Goal: Transaction & Acquisition: Purchase product/service

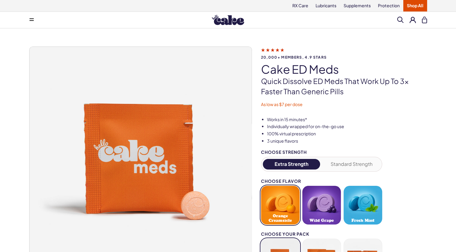
click at [414, 21] on button at bounding box center [413, 20] width 6 height 6
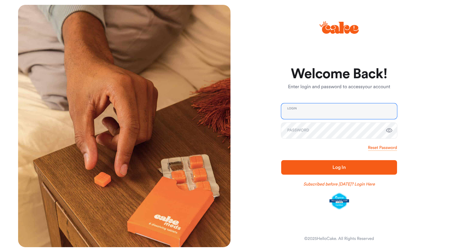
type input "**********"
click at [389, 130] on icon "button" at bounding box center [389, 130] width 7 height 7
click at [338, 164] on span "Log In" at bounding box center [339, 166] width 97 height 7
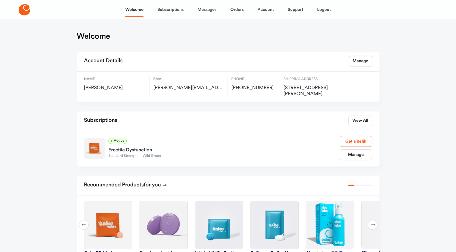
scroll to position [5, 0]
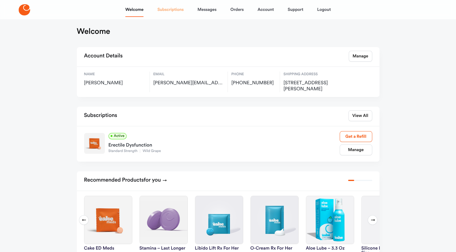
click at [168, 10] on link "Subscriptions" at bounding box center [170, 9] width 26 height 14
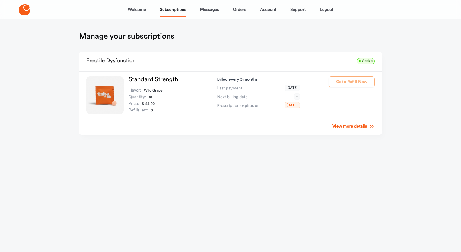
click at [349, 86] on div "Get a Refill Now" at bounding box center [352, 94] width 46 height 37
click at [353, 80] on div "Get a Refill Now" at bounding box center [352, 94] width 46 height 37
click at [355, 125] on link "View more details" at bounding box center [353, 126] width 42 height 6
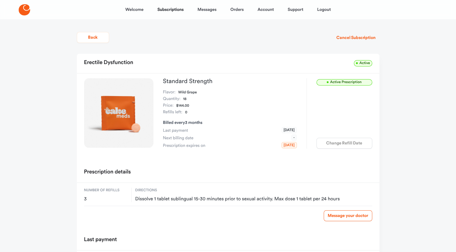
click at [345, 143] on div "Change Refill Date" at bounding box center [345, 143] width 56 height 11
click at [354, 35] on button "Cancel Subscription" at bounding box center [356, 37] width 47 height 11
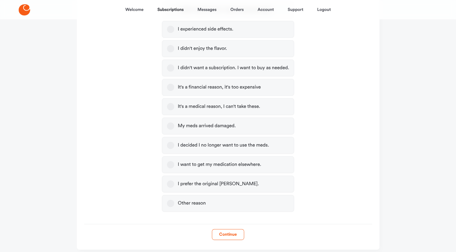
scroll to position [165, 0]
click at [172, 201] on button "Other reason" at bounding box center [170, 201] width 7 height 7
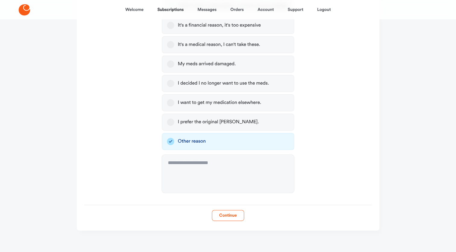
scroll to position [228, 0]
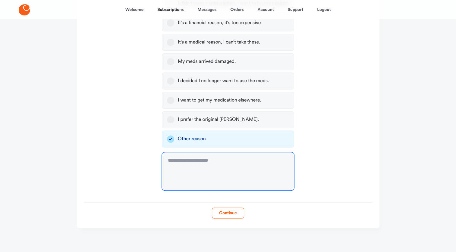
click at [184, 163] on textarea at bounding box center [228, 171] width 132 height 38
type textarea "**********"
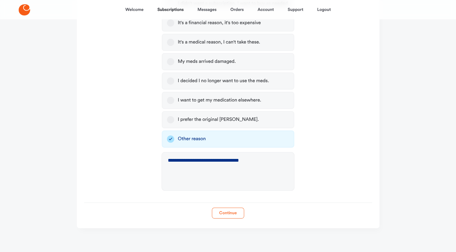
click at [224, 215] on button "Continue" at bounding box center [228, 212] width 32 height 11
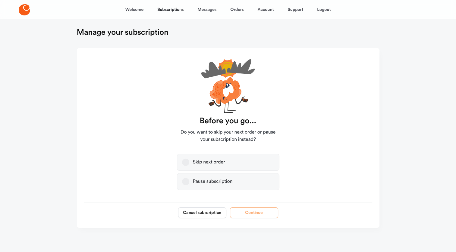
scroll to position [0, 0]
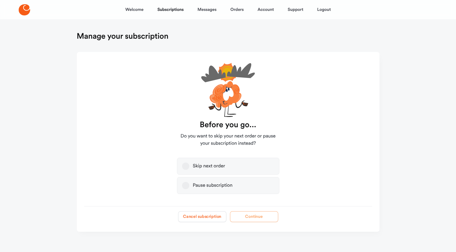
click at [202, 216] on button "Cancel subscription" at bounding box center [202, 216] width 48 height 11
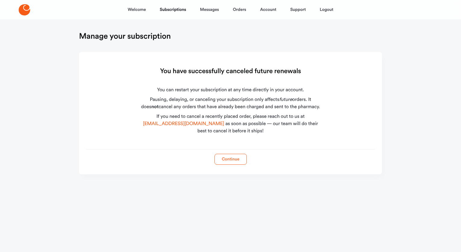
click at [227, 160] on button "Continue" at bounding box center [230, 159] width 32 height 11
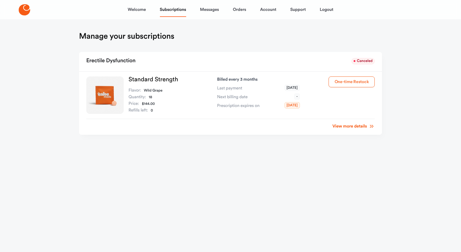
click at [345, 81] on button "One-time Restock" at bounding box center [352, 81] width 46 height 11
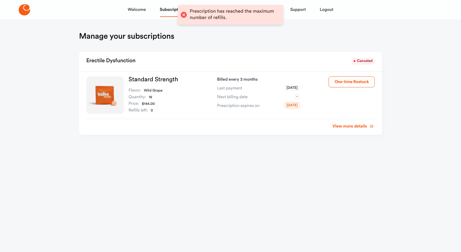
click at [262, 39] on div "Manage your subscriptions" at bounding box center [230, 36] width 303 height 11
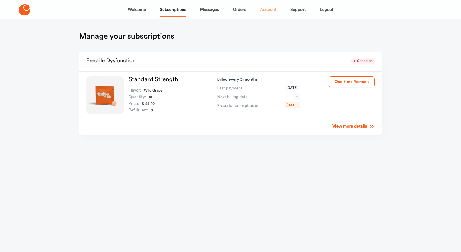
click at [268, 8] on link "Account" at bounding box center [268, 9] width 16 height 14
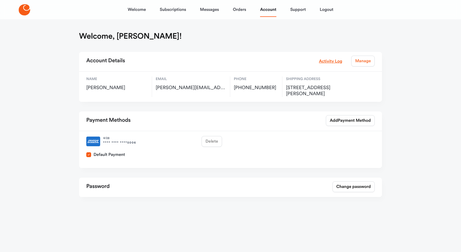
click at [367, 63] on link "Manage" at bounding box center [363, 61] width 24 height 11
select select "**"
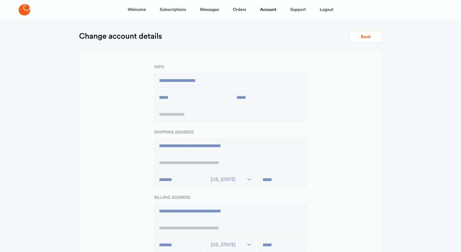
type input "**********"
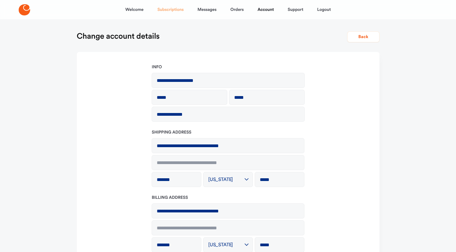
click at [176, 8] on link "Subscriptions" at bounding box center [170, 9] width 26 height 14
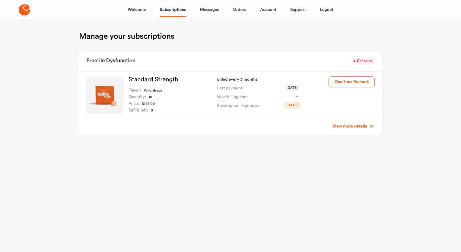
click at [350, 125] on link "View more details" at bounding box center [353, 126] width 42 height 6
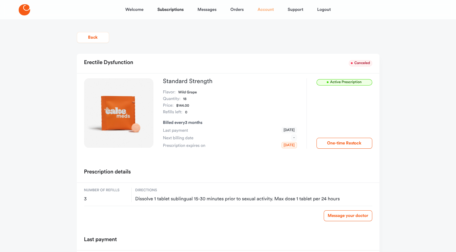
click at [265, 9] on link "Account" at bounding box center [266, 9] width 16 height 14
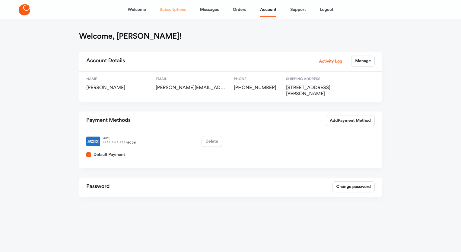
click at [169, 11] on link "Subscriptions" at bounding box center [173, 9] width 26 height 14
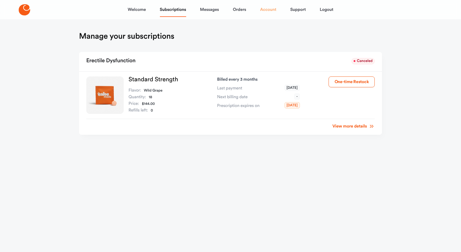
click at [265, 8] on link "Account" at bounding box center [268, 9] width 16 height 14
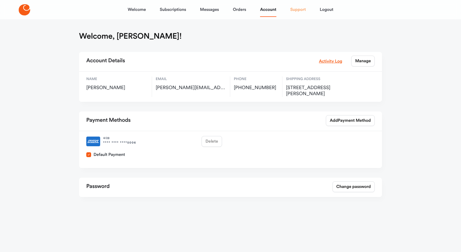
click at [296, 11] on link "Support" at bounding box center [298, 9] width 16 height 14
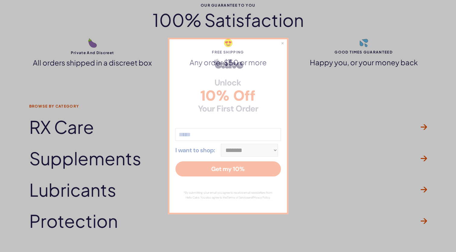
scroll to position [1734, 0]
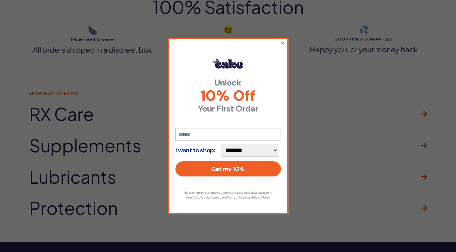
click at [282, 40] on button "×" at bounding box center [283, 42] width 4 height 7
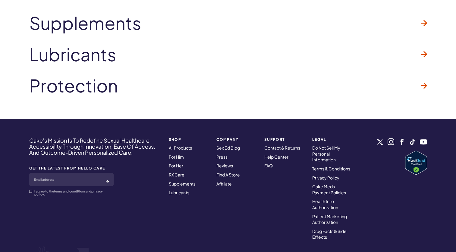
scroll to position [1913, 0]
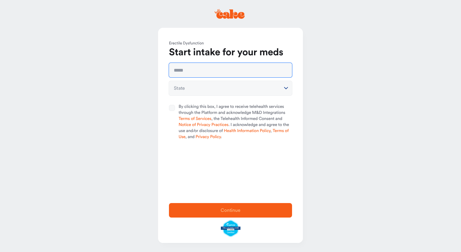
click at [202, 68] on input "text" at bounding box center [230, 70] width 123 height 14
type input "**********"
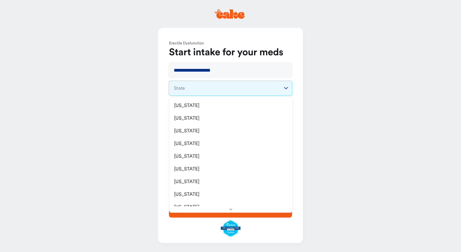
click at [203, 95] on html "**********" at bounding box center [230, 126] width 461 height 252
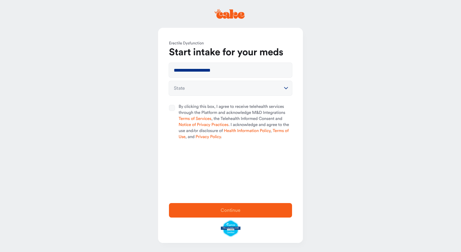
click at [197, 89] on html "**********" at bounding box center [230, 126] width 461 height 252
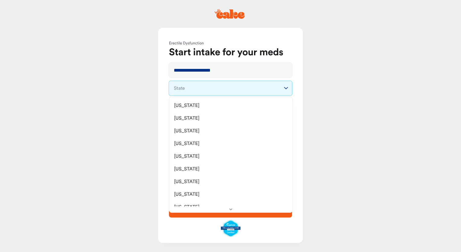
click at [197, 89] on html "**********" at bounding box center [230, 126] width 461 height 252
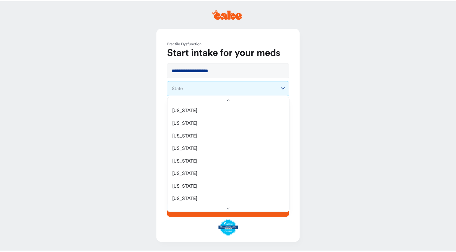
scroll to position [141, 0]
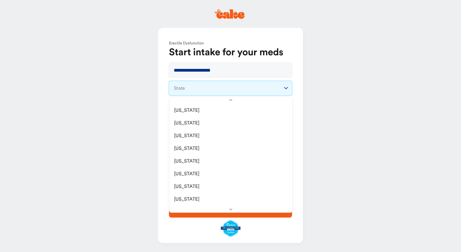
select select "**"
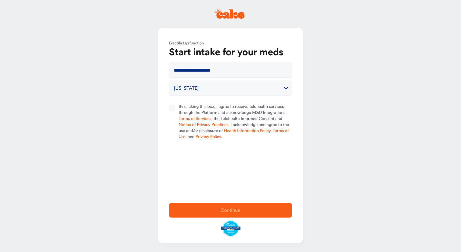
click at [170, 108] on button "By clicking this box, I agree to receive telehealth services through the Platfo…" at bounding box center [172, 108] width 6 height 6
click at [224, 209] on span "Continue" at bounding box center [231, 210] width 20 height 5
click at [260, 11] on link "please login" at bounding box center [264, 11] width 24 height 5
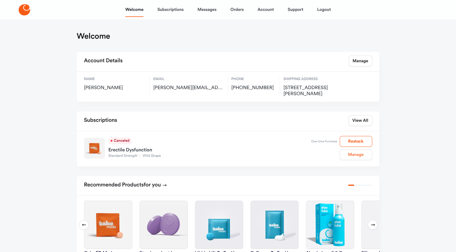
click at [348, 158] on link "Manage" at bounding box center [356, 154] width 33 height 11
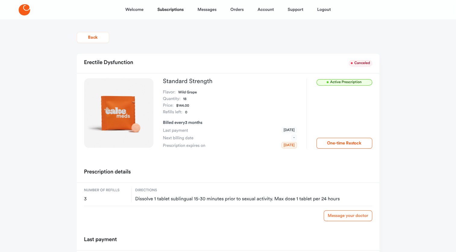
click at [348, 219] on link "Message your doctor" at bounding box center [348, 215] width 48 height 11
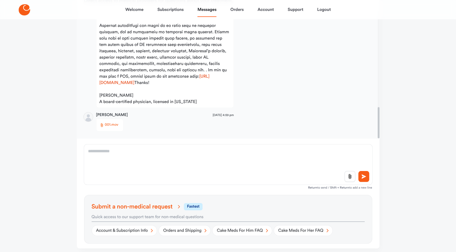
scroll to position [87, 0]
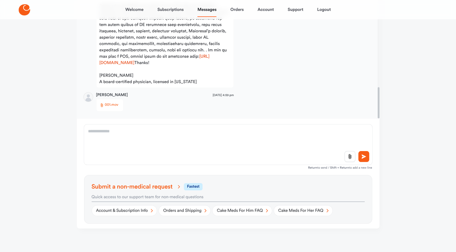
click at [151, 185] on span "Submit a non-medical request" at bounding box center [137, 186] width 91 height 7
click at [184, 209] on link "Orders and Shipping" at bounding box center [185, 210] width 52 height 11
click at [179, 9] on link "Subscriptions" at bounding box center [170, 9] width 26 height 14
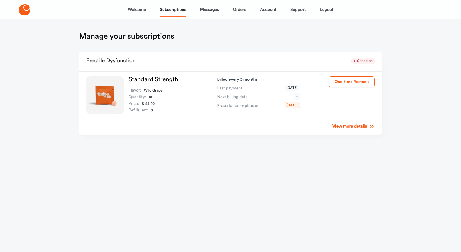
click at [357, 125] on link "View more details" at bounding box center [353, 126] width 42 height 6
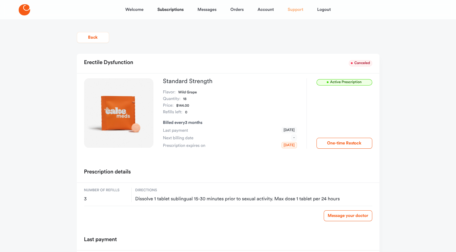
click at [299, 10] on link "Support" at bounding box center [296, 9] width 16 height 14
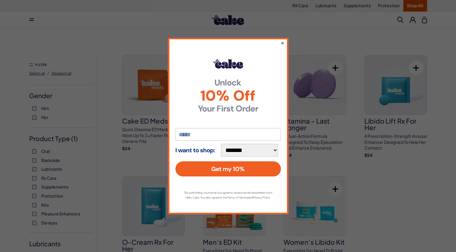
click at [283, 40] on button "×" at bounding box center [283, 42] width 4 height 7
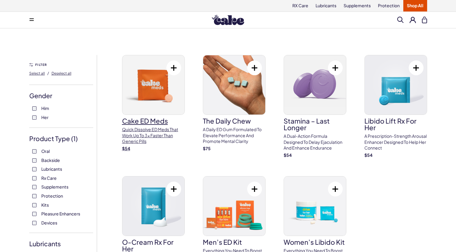
click at [164, 102] on img at bounding box center [153, 84] width 62 height 59
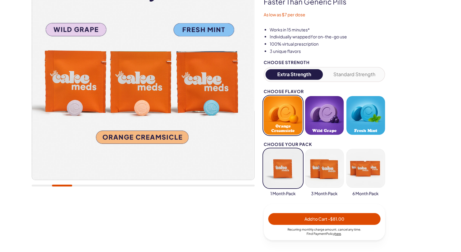
scroll to position [100, 0]
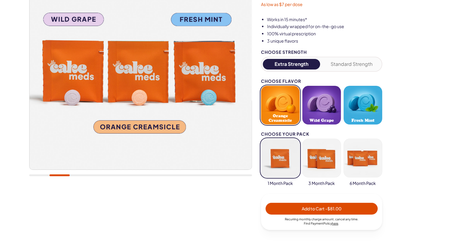
click at [325, 106] on button "Wild Grape" at bounding box center [322, 105] width 39 height 39
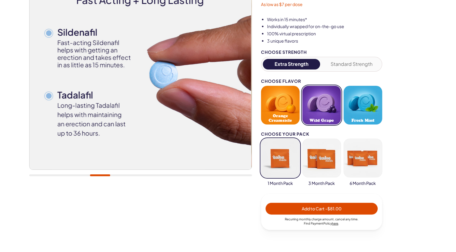
click at [367, 162] on button "button" at bounding box center [363, 157] width 39 height 39
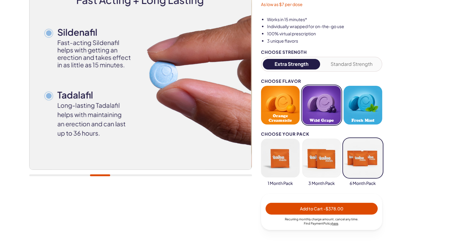
click at [314, 209] on span "Add to Cart - $378.00" at bounding box center [321, 207] width 43 height 5
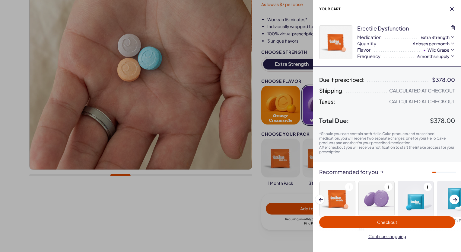
scroll to position [0, 0]
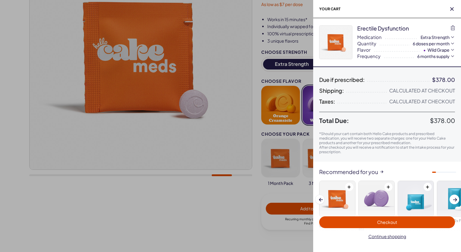
click at [389, 223] on span "Checkout" at bounding box center [387, 221] width 20 height 5
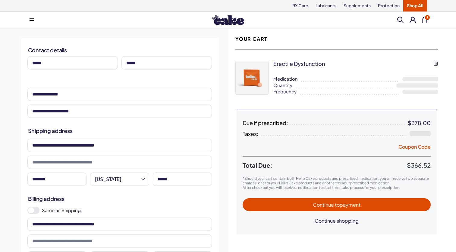
select select "**"
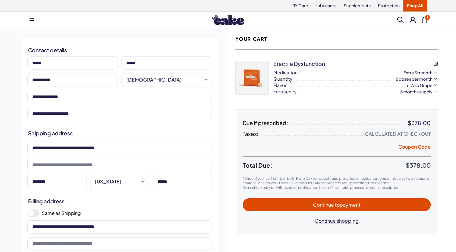
click at [426, 20] on button "1" at bounding box center [424, 20] width 5 height 7
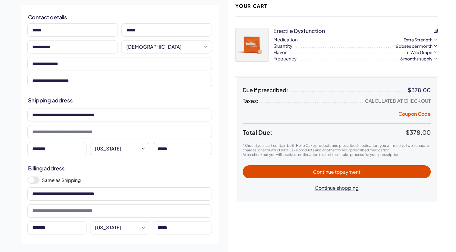
scroll to position [22, 0]
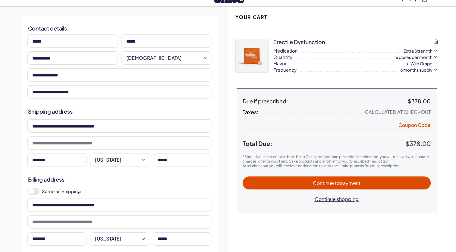
click at [338, 182] on span "to payment" at bounding box center [348, 182] width 26 height 6
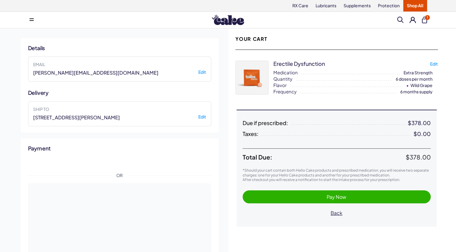
click at [433, 65] on button "Edit" at bounding box center [434, 63] width 8 height 5
select select "**"
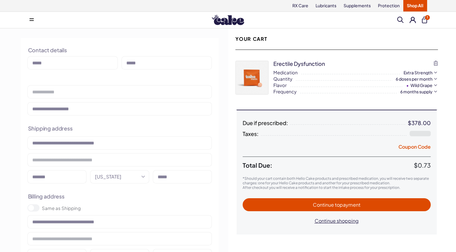
type input "**********"
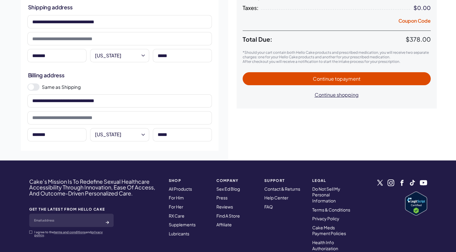
scroll to position [36, 0]
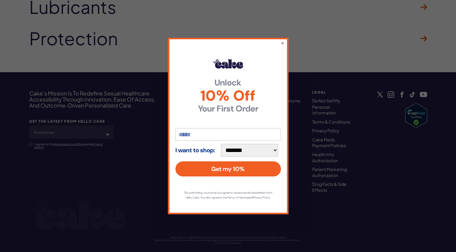
scroll to position [1035, 0]
click at [281, 40] on button "×" at bounding box center [283, 42] width 4 height 7
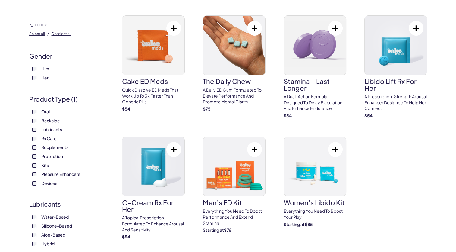
scroll to position [0, 0]
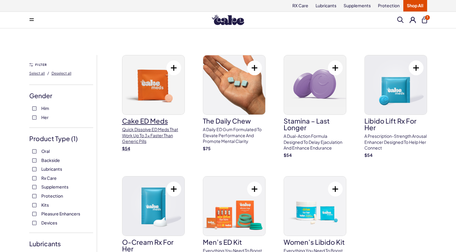
click at [160, 99] on img at bounding box center [153, 84] width 62 height 59
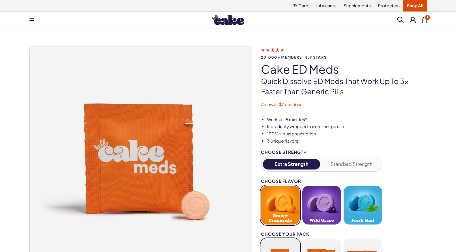
click at [351, 163] on button "Standard Strength" at bounding box center [352, 164] width 58 height 11
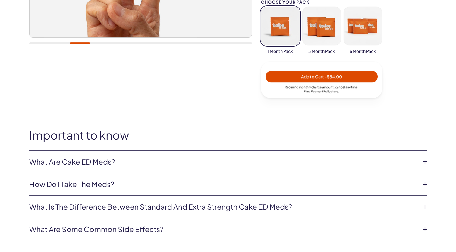
scroll to position [255, 0]
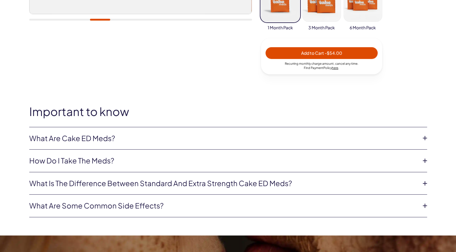
click at [367, 14] on button "button" at bounding box center [363, 2] width 39 height 39
click at [326, 21] on button "button" at bounding box center [322, 2] width 39 height 39
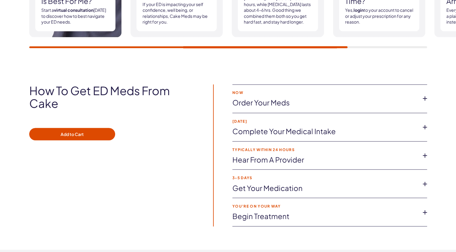
scroll to position [1045, 0]
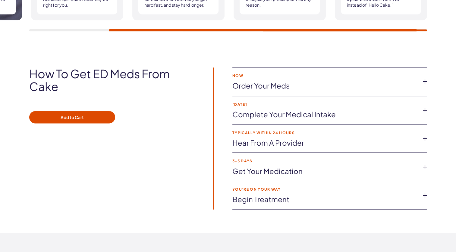
click at [424, 108] on icon at bounding box center [425, 109] width 9 height 9
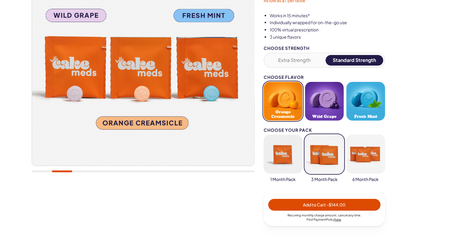
scroll to position [97, 0]
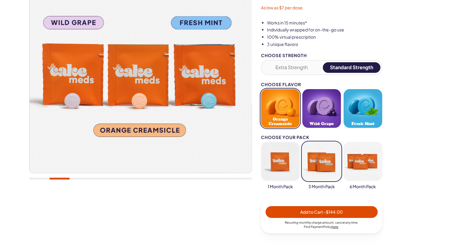
click at [322, 209] on span "Add to Cart - $144.00" at bounding box center [321, 211] width 43 height 5
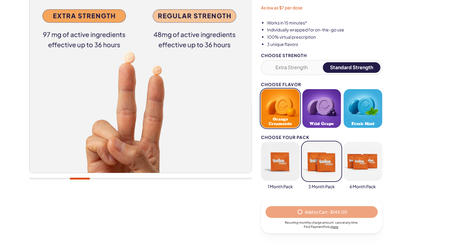
select select "*"
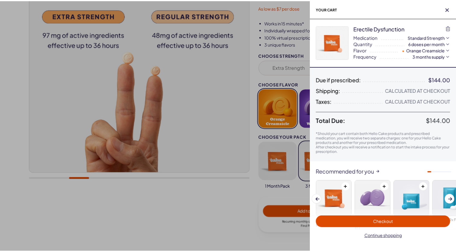
scroll to position [0, 0]
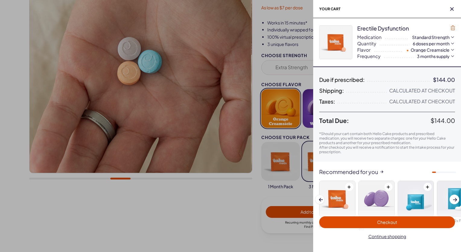
click at [451, 29] on icon "button" at bounding box center [453, 27] width 4 height 5
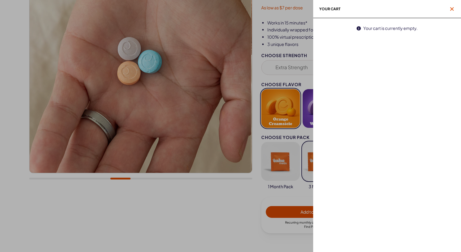
click at [451, 7] on span "button" at bounding box center [452, 9] width 6 height 6
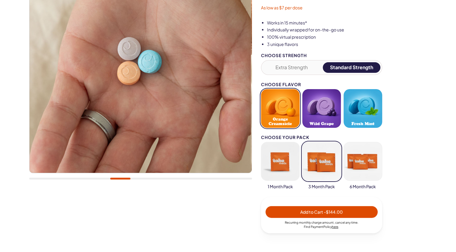
click at [322, 116] on button "Wild Grape" at bounding box center [322, 108] width 39 height 39
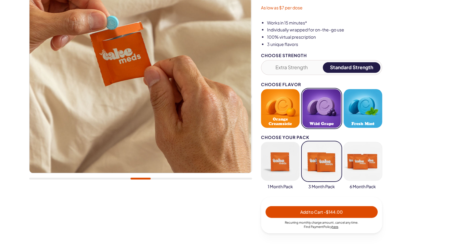
click at [324, 213] on span "- $144.00" at bounding box center [333, 211] width 19 height 5
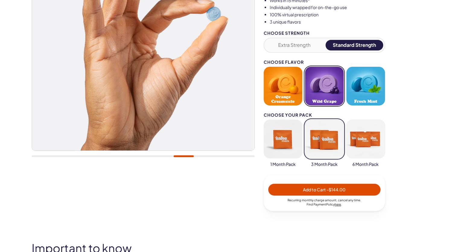
scroll to position [122, 0]
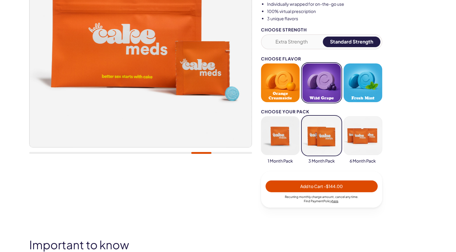
click at [356, 135] on button "button" at bounding box center [363, 135] width 39 height 39
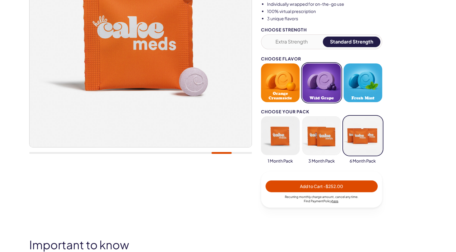
click at [287, 142] on button "button" at bounding box center [280, 135] width 39 height 39
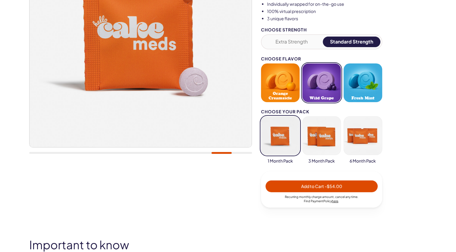
click at [325, 183] on span "- $54.00" at bounding box center [333, 185] width 17 height 5
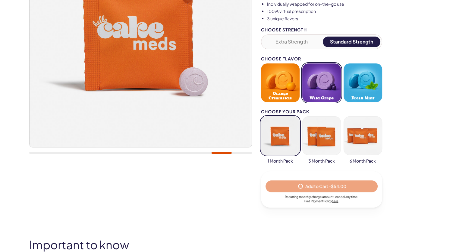
select select "*"
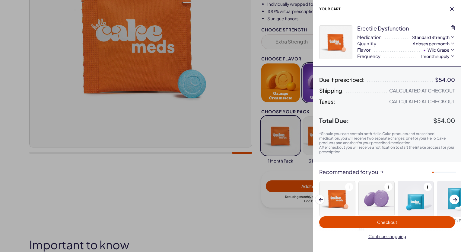
scroll to position [0, 0]
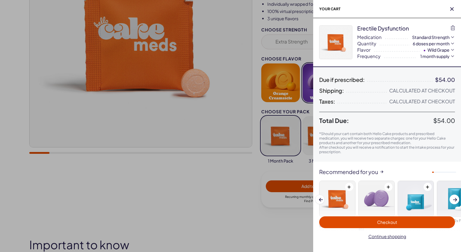
click at [383, 220] on span "Checkout" at bounding box center [387, 221] width 20 height 5
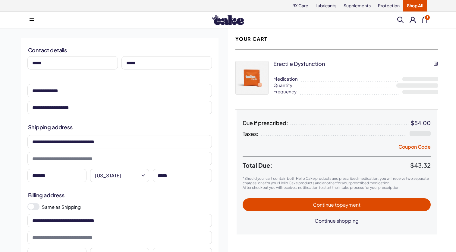
select select "**"
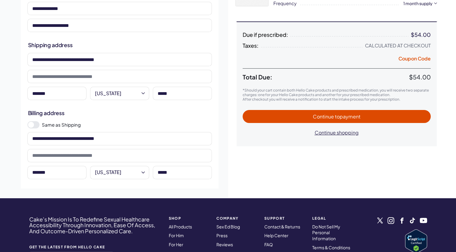
scroll to position [89, 0]
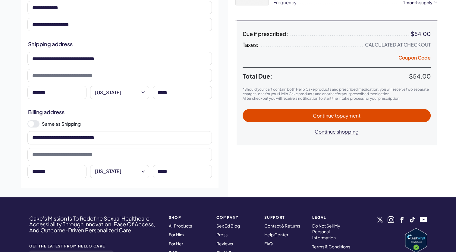
click at [346, 117] on span "to payment" at bounding box center [348, 115] width 26 height 6
select select "*"
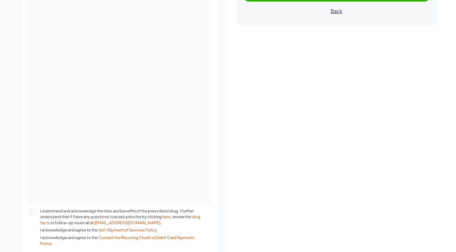
scroll to position [216, 0]
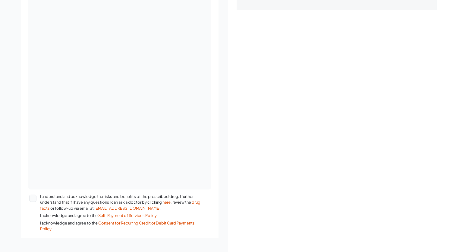
click at [33, 198] on button "I understand and acknowledge the risks and benefits of the prescribed drug. I f…" at bounding box center [32, 197] width 7 height 7
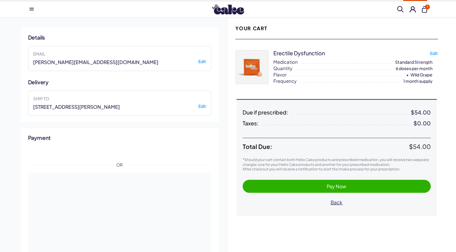
scroll to position [0, 0]
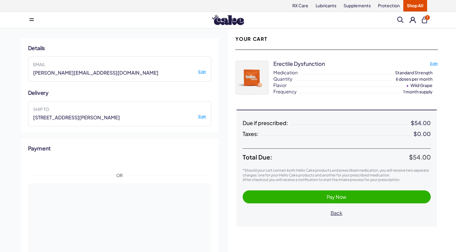
click at [319, 193] on span "Pay Now" at bounding box center [337, 196] width 176 height 7
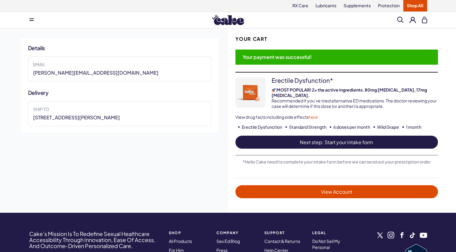
click at [345, 138] on span "Next step: Start your intake form" at bounding box center [337, 141] width 191 height 7
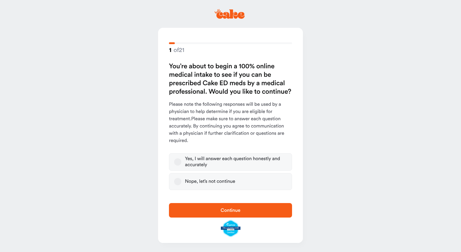
click at [177, 162] on button "Yes, I will answer each question honestly and accurately" at bounding box center [177, 161] width 7 height 7
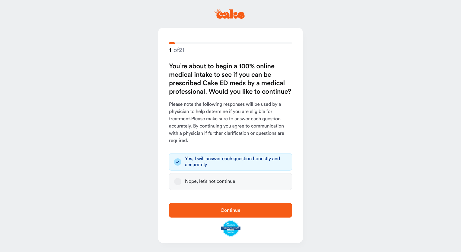
click at [217, 207] on span "Continue" at bounding box center [231, 209] width 104 height 7
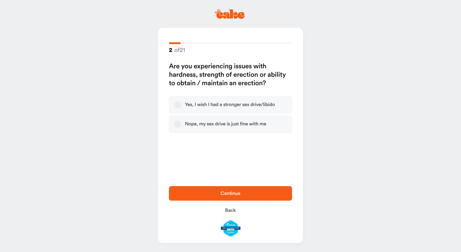
click at [176, 122] on button "Nope, my sex drive is just fine with me" at bounding box center [177, 123] width 7 height 7
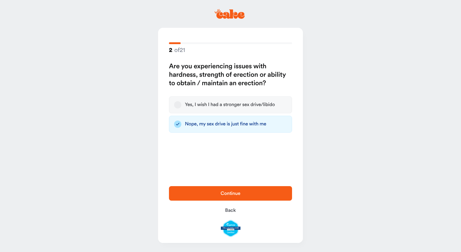
click at [221, 192] on span "Continue" at bounding box center [231, 193] width 20 height 5
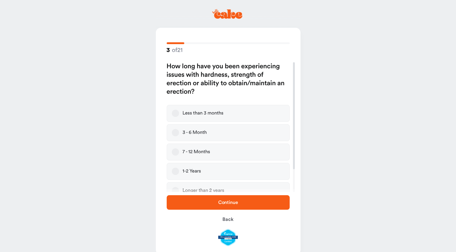
click at [176, 191] on div "Continue Back" at bounding box center [228, 220] width 145 height 63
click at [295, 173] on div "How long have you been experiencing issues with hardness, strength of erection …" at bounding box center [230, 126] width 140 height 129
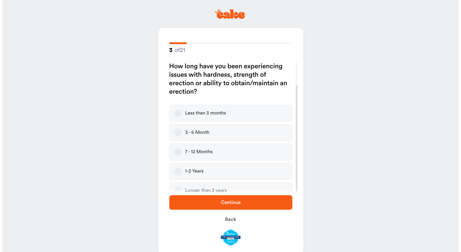
scroll to position [27, 0]
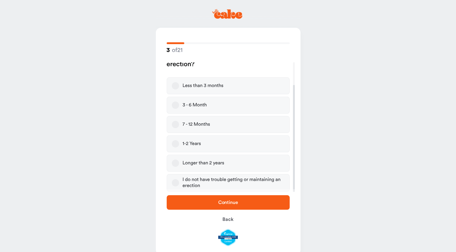
click at [294, 174] on div at bounding box center [294, 126] width 2 height 129
click at [177, 162] on button "Longer than 2 years" at bounding box center [175, 162] width 7 height 7
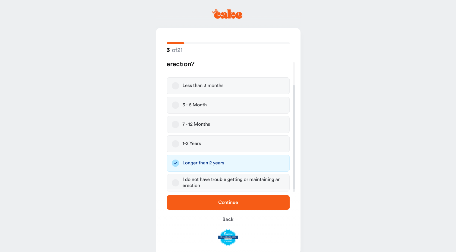
click at [208, 201] on span "Continue" at bounding box center [228, 201] width 104 height 7
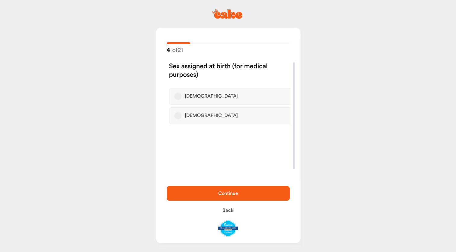
scroll to position [0, 0]
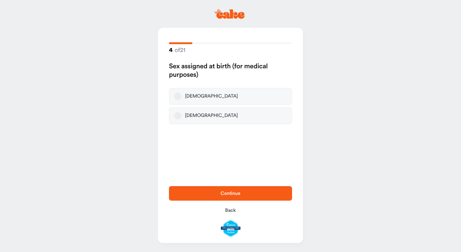
click at [179, 96] on button "[DEMOGRAPHIC_DATA]" at bounding box center [177, 96] width 7 height 7
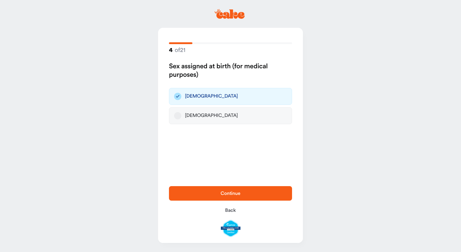
click at [225, 191] on span "Continue" at bounding box center [231, 193] width 20 height 5
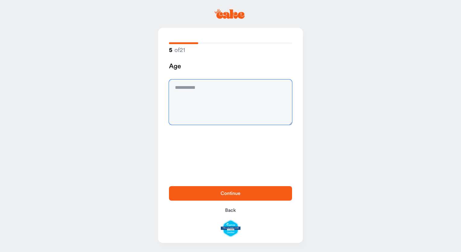
click at [216, 86] on textarea at bounding box center [230, 101] width 123 height 45
type textarea "**"
click at [228, 188] on button "Continue" at bounding box center [230, 193] width 123 height 14
click at [205, 88] on textarea at bounding box center [230, 101] width 123 height 45
type textarea "***"
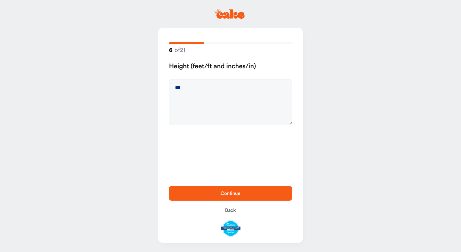
click at [224, 198] on button "Continue" at bounding box center [230, 193] width 123 height 14
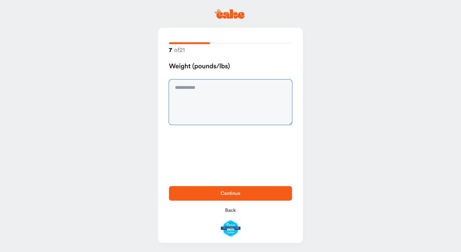
click at [203, 84] on textarea at bounding box center [230, 101] width 123 height 45
type textarea "***"
click at [226, 195] on span "Continue" at bounding box center [231, 193] width 20 height 5
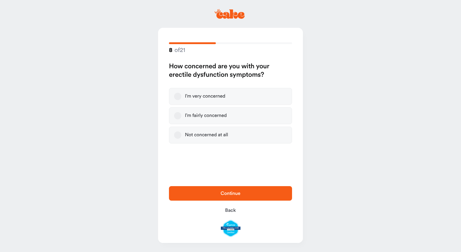
click at [176, 116] on button "I’m fairly concerned" at bounding box center [177, 115] width 7 height 7
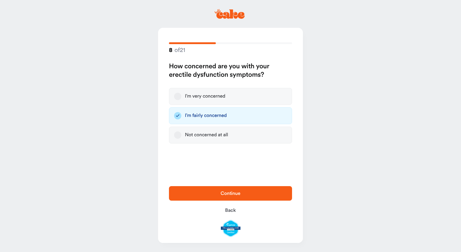
click at [222, 195] on span "Continue" at bounding box center [231, 193] width 20 height 5
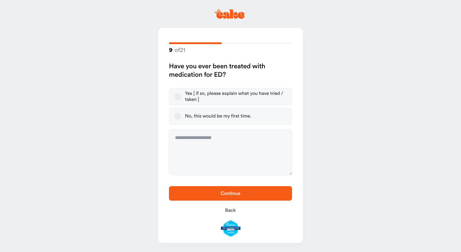
click at [176, 101] on label "Yes [ if so, please explain what you have tried / taken ]" at bounding box center [230, 96] width 123 height 17
click at [176, 100] on button "Yes [ if so, please explain what you have tried / taken ]" at bounding box center [177, 96] width 7 height 7
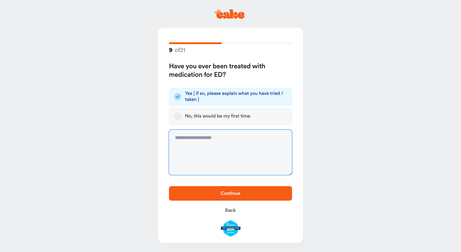
click at [198, 141] on textarea at bounding box center [230, 151] width 123 height 45
type textarea "**********"
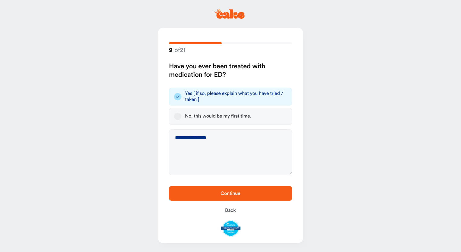
click at [223, 194] on span "Continue" at bounding box center [231, 193] width 20 height 5
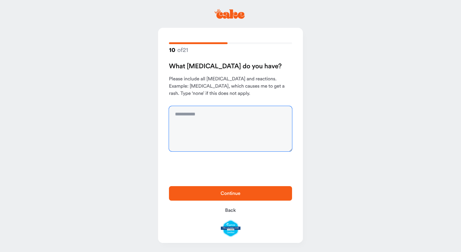
click at [204, 117] on textarea at bounding box center [230, 128] width 123 height 45
type textarea "****"
click at [227, 188] on button "Continue" at bounding box center [230, 193] width 123 height 14
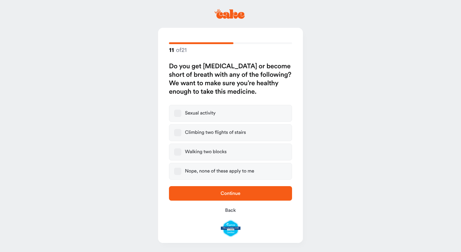
click at [180, 172] on button "Nope, none of these apply to me" at bounding box center [177, 170] width 7 height 7
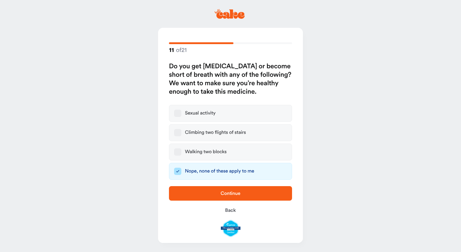
click at [211, 194] on span "Continue" at bounding box center [231, 192] width 104 height 7
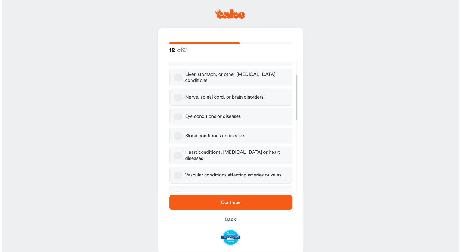
scroll to position [244, 0]
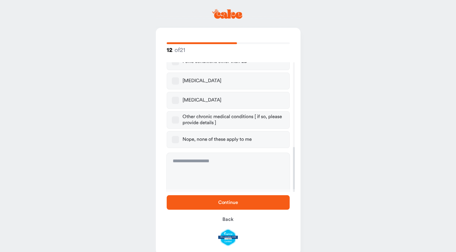
drag, startPoint x: 294, startPoint y: 101, endPoint x: 294, endPoint y: 211, distance: 109.8
click at [295, 192] on div at bounding box center [294, 169] width 2 height 45
click at [172, 136] on button "Nope, none of these apply to me" at bounding box center [175, 139] width 7 height 7
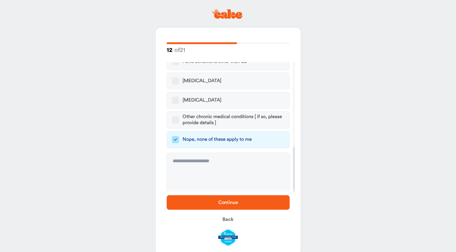
click at [217, 201] on span "Continue" at bounding box center [228, 201] width 104 height 7
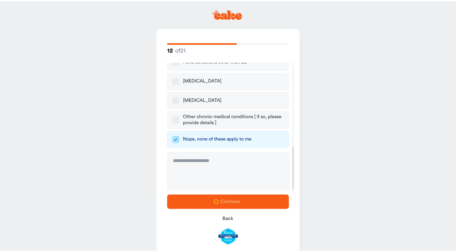
scroll to position [0, 0]
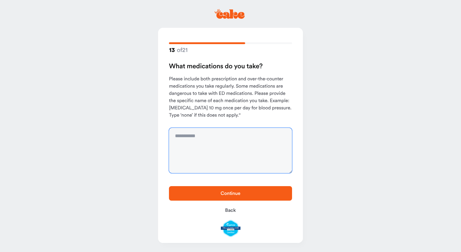
click at [202, 135] on textarea at bounding box center [230, 150] width 123 height 45
type textarea "****"
click at [223, 197] on button "Continue" at bounding box center [230, 193] width 123 height 14
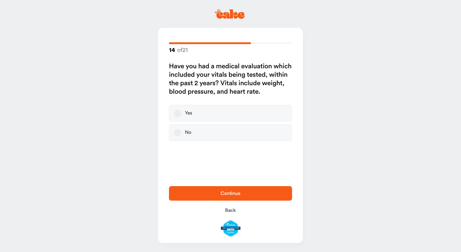
click at [176, 111] on button "Yes" at bounding box center [177, 113] width 7 height 7
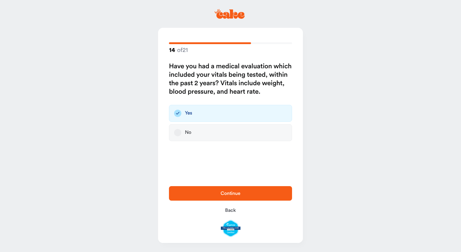
click at [237, 194] on span "Continue" at bounding box center [231, 193] width 20 height 5
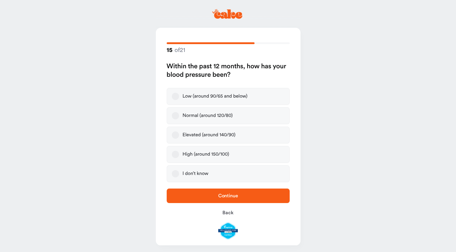
click at [176, 117] on button "Normal (around 120/80)" at bounding box center [175, 115] width 7 height 7
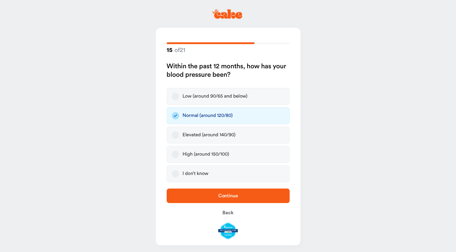
click at [226, 193] on span "Continue" at bounding box center [228, 195] width 20 height 5
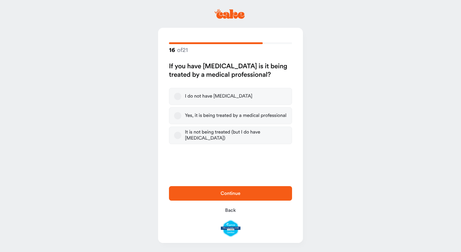
click at [176, 98] on button "I do not have [MEDICAL_DATA]" at bounding box center [177, 96] width 7 height 7
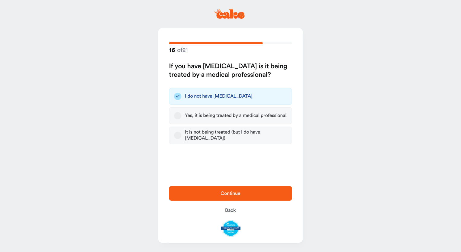
click at [226, 190] on span "Continue" at bounding box center [231, 192] width 104 height 7
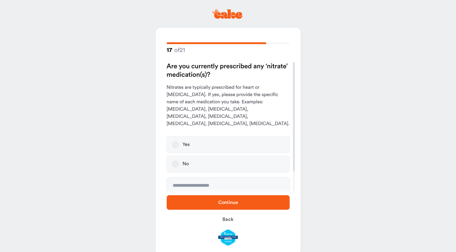
click at [175, 160] on button "No" at bounding box center [175, 163] width 7 height 7
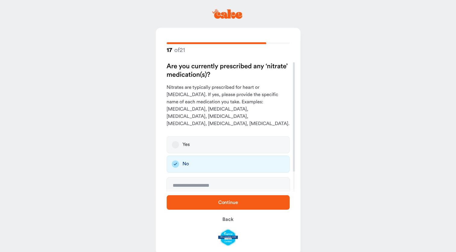
click at [224, 201] on span "Continue" at bounding box center [228, 202] width 20 height 5
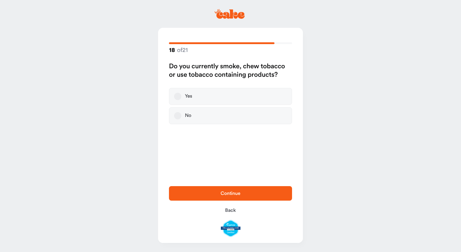
click at [176, 115] on button "No" at bounding box center [177, 115] width 7 height 7
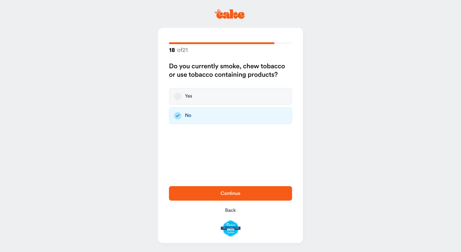
click at [227, 197] on button "Continue" at bounding box center [230, 193] width 123 height 14
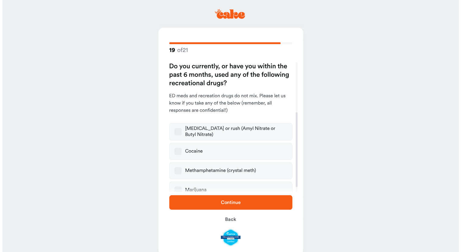
scroll to position [87, 0]
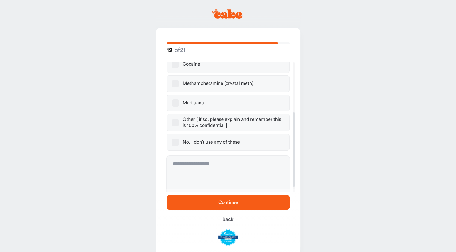
click at [294, 149] on div at bounding box center [294, 126] width 2 height 129
click at [294, 149] on div at bounding box center [294, 149] width 2 height 75
click at [176, 141] on button "No, I don’t use any of these" at bounding box center [175, 141] width 7 height 7
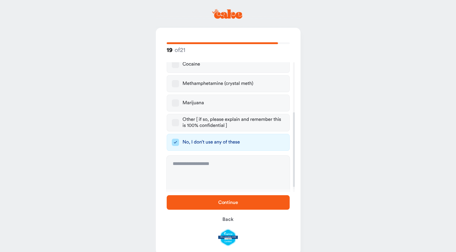
click at [226, 201] on span "Continue" at bounding box center [228, 202] width 20 height 5
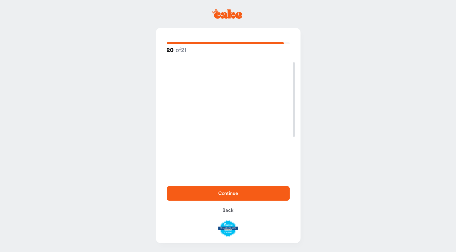
scroll to position [0, 0]
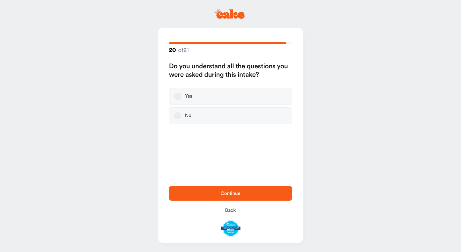
click at [178, 96] on button "Yes" at bounding box center [177, 96] width 7 height 7
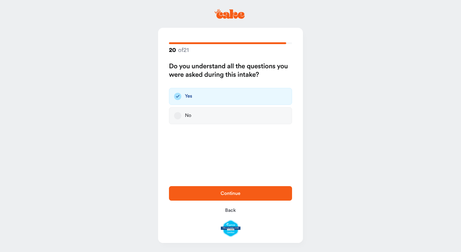
click at [233, 190] on span "Continue" at bounding box center [231, 192] width 104 height 7
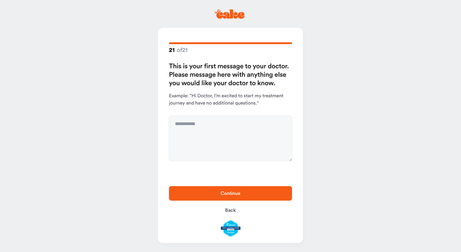
click at [212, 115] on div "This is your first message to your doctor. Please message here with anything el…" at bounding box center [230, 111] width 123 height 99
click at [202, 124] on textarea at bounding box center [230, 138] width 123 height 45
type textarea "****"
click at [233, 196] on span "Continue" at bounding box center [231, 192] width 104 height 7
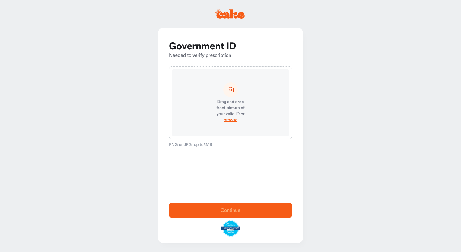
click at [229, 87] on icon at bounding box center [231, 90] width 8 height 8
click at [232, 121] on span "browse" at bounding box center [231, 120] width 14 height 6
click at [230, 91] on icon at bounding box center [231, 90] width 8 height 8
click at [230, 119] on span "browse" at bounding box center [231, 120] width 14 height 6
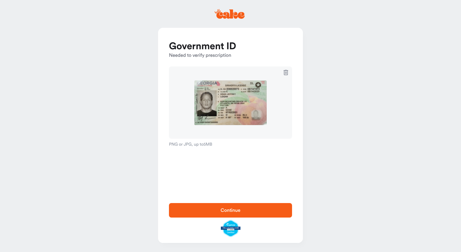
click at [229, 210] on span "Continue" at bounding box center [231, 210] width 20 height 5
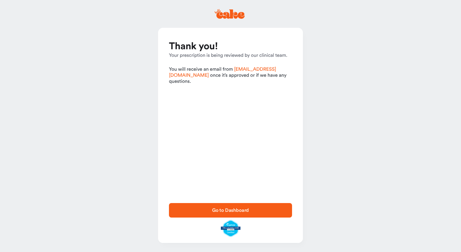
click at [230, 209] on span "Go to Dashboard" at bounding box center [230, 210] width 37 height 5
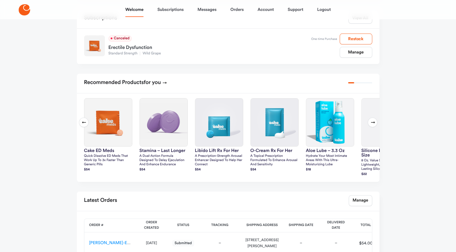
scroll to position [58, 0]
